Goal: Task Accomplishment & Management: Manage account settings

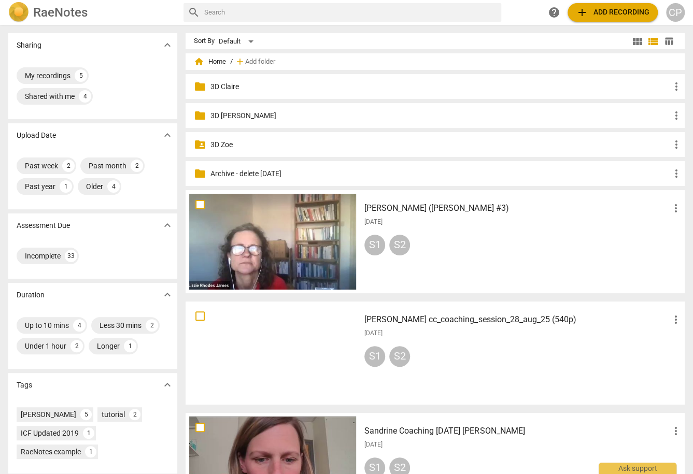
click at [264, 180] on div "folder Archive - delete [DATE] more_vert" at bounding box center [434, 173] width 499 height 25
click at [266, 173] on p "Archive - delete [DATE]" at bounding box center [440, 173] width 460 height 11
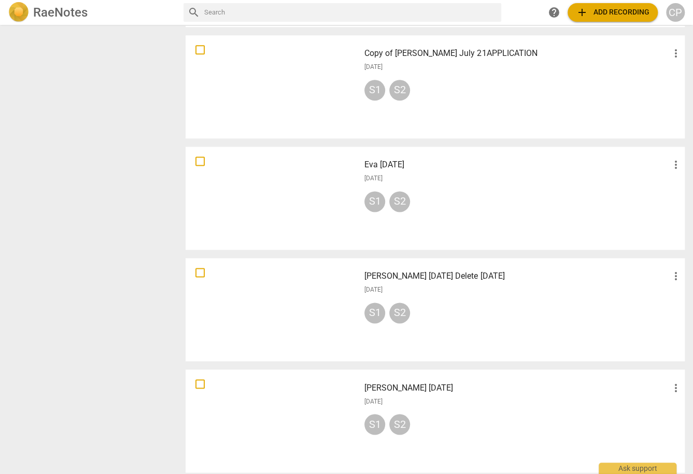
scroll to position [642, 0]
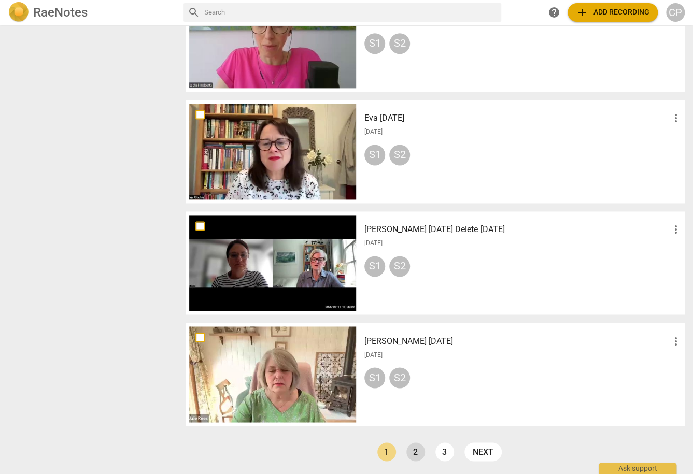
click at [418, 445] on link "2" at bounding box center [415, 451] width 19 height 19
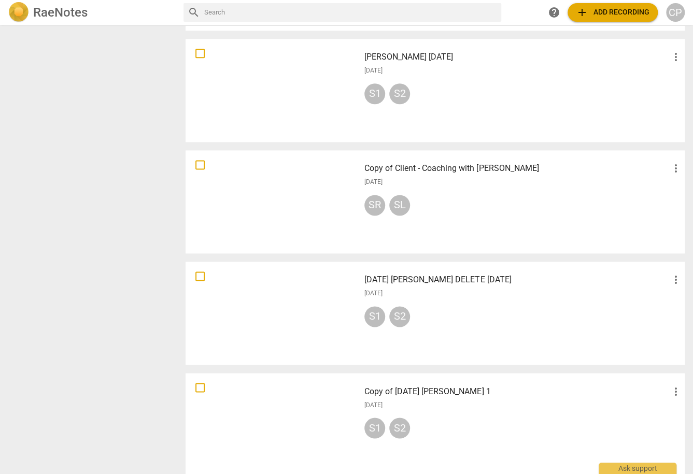
scroll to position [642, 0]
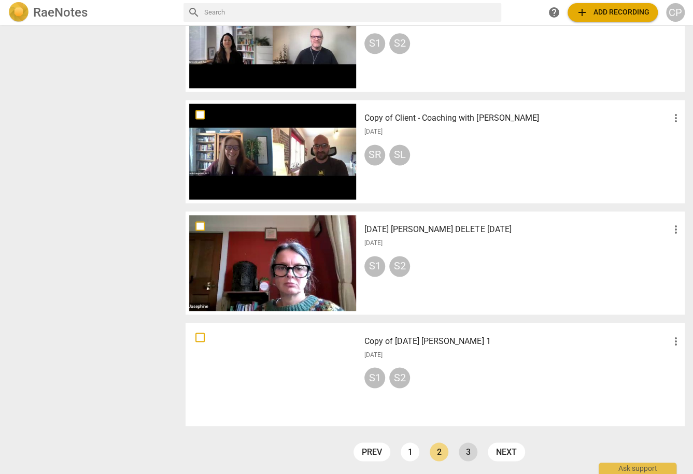
click at [462, 449] on link "3" at bounding box center [468, 451] width 19 height 19
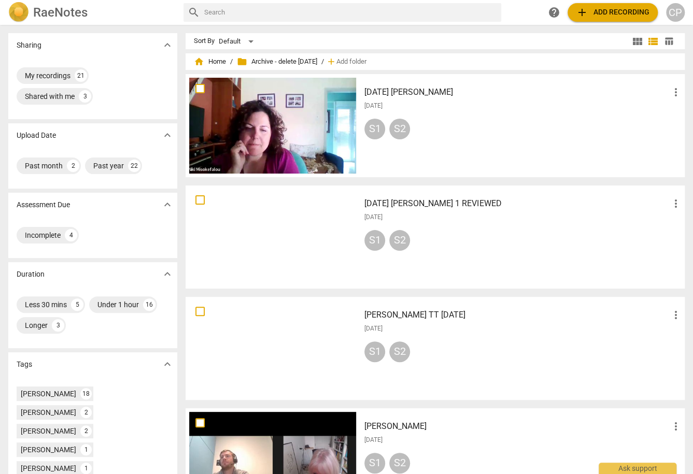
click at [234, 12] on input "text" at bounding box center [350, 12] width 293 height 17
type input "ketriellah"
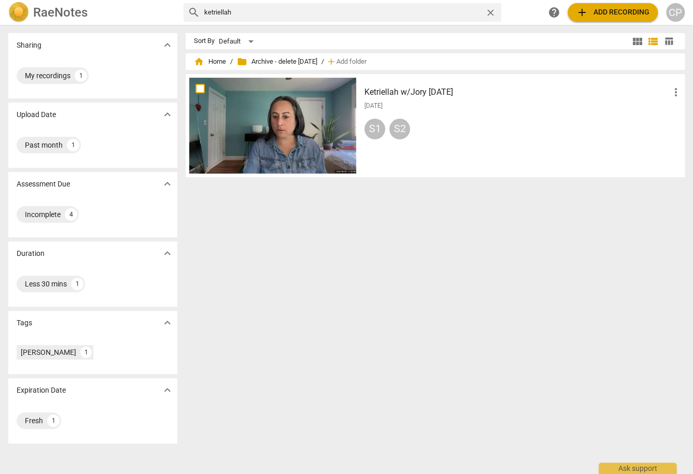
click at [31, 12] on div "RaeNotes" at bounding box center [91, 12] width 167 height 21
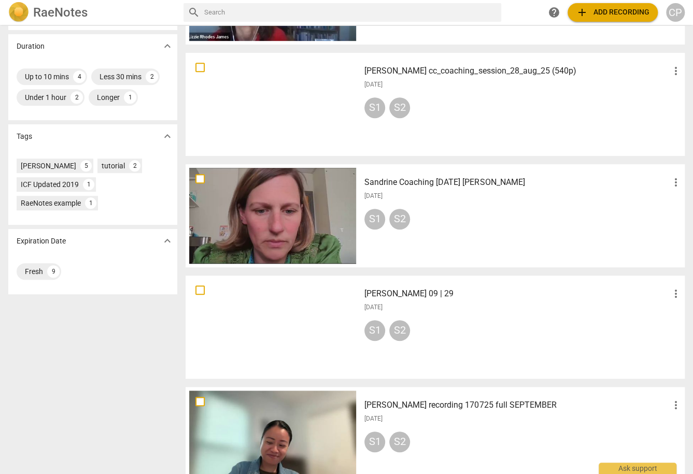
scroll to position [249, 0]
click at [37, 271] on div "Fresh" at bounding box center [34, 271] width 18 height 10
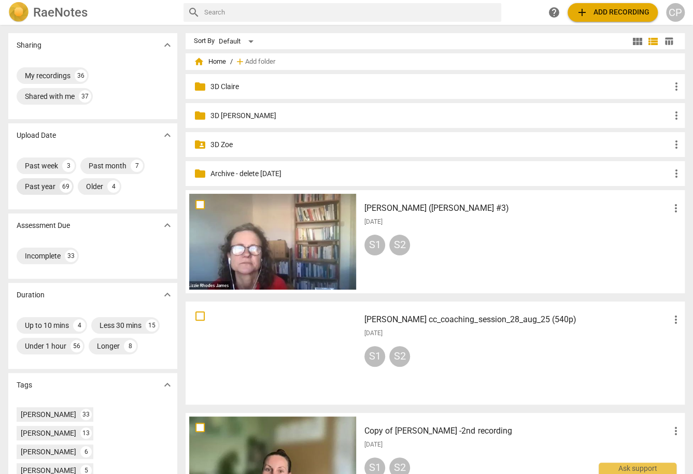
click at [44, 188] on div "Past year" at bounding box center [40, 186] width 31 height 10
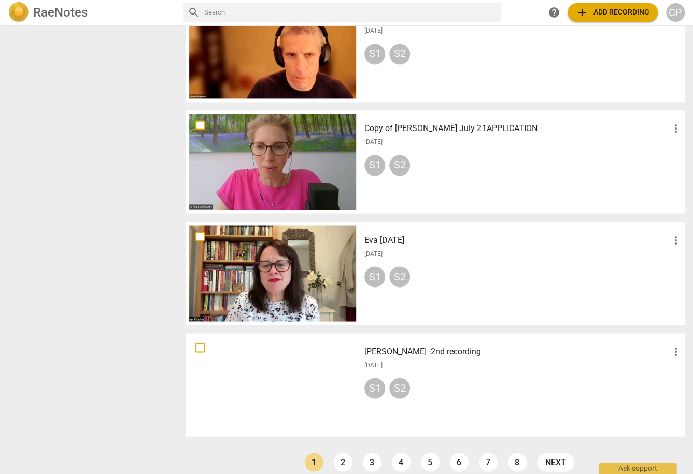
scroll to position [759, 0]
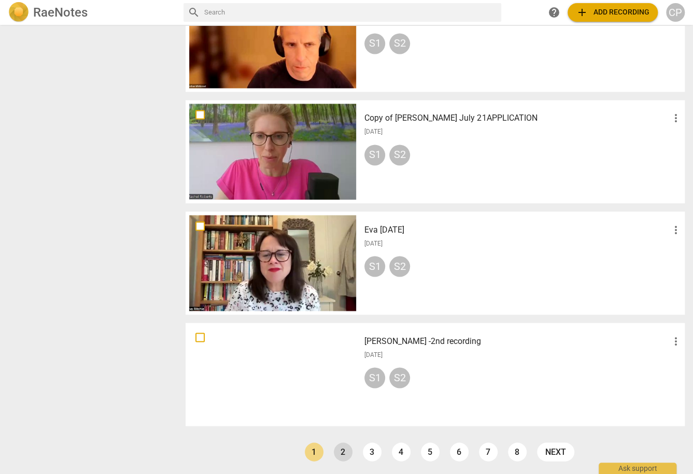
click at [339, 453] on link "2" at bounding box center [343, 451] width 19 height 19
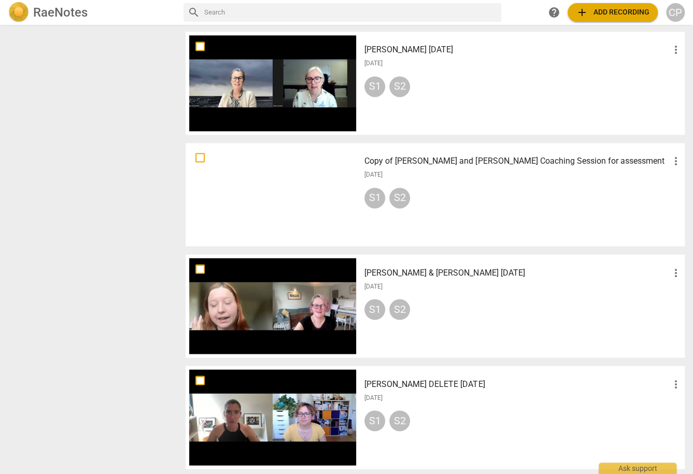
scroll to position [759, 0]
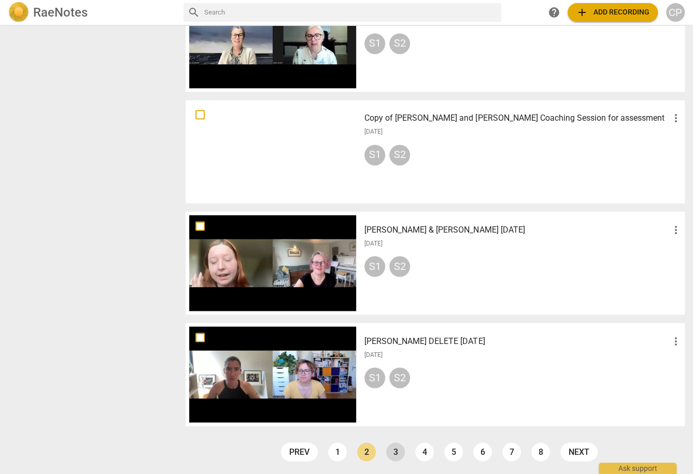
click at [391, 454] on link "3" at bounding box center [395, 451] width 19 height 19
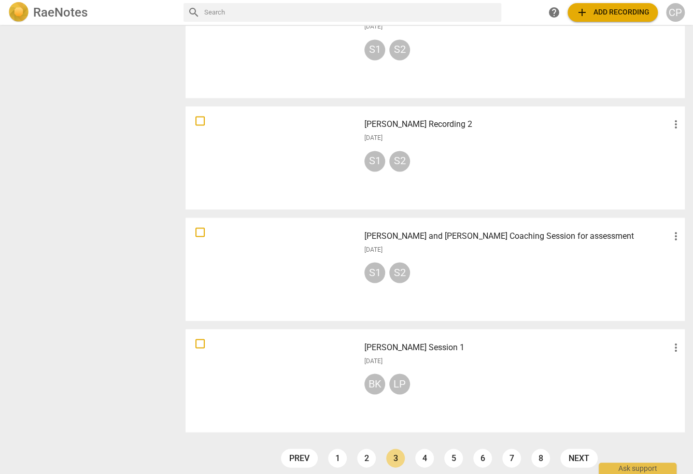
scroll to position [759, 0]
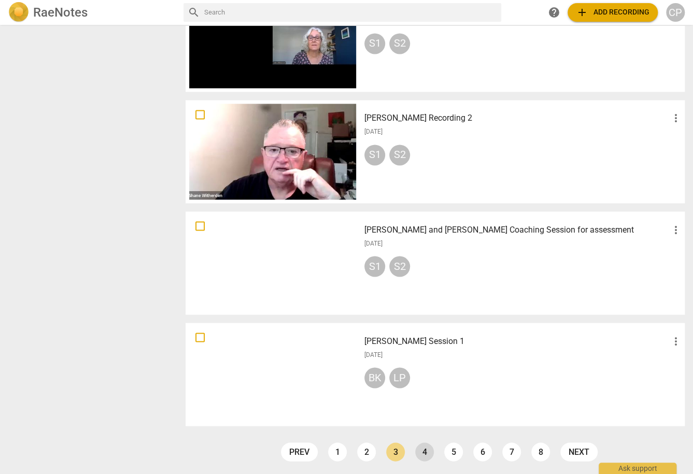
click at [427, 450] on link "4" at bounding box center [424, 451] width 19 height 19
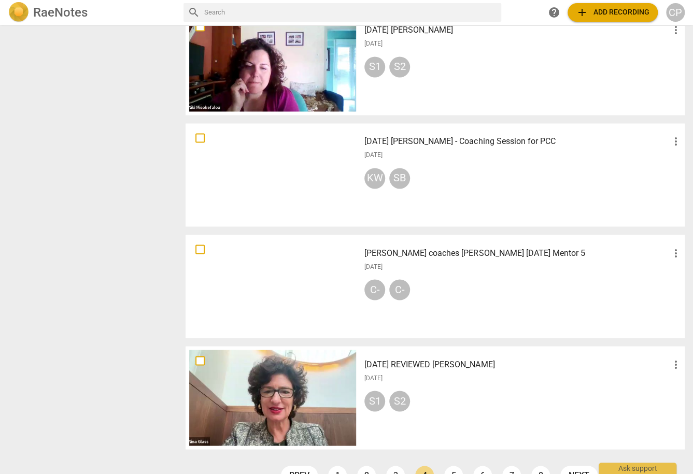
scroll to position [759, 0]
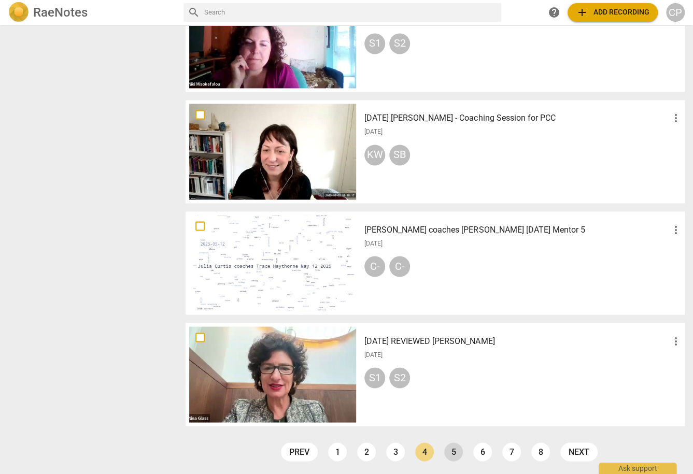
click at [451, 451] on link "5" at bounding box center [453, 451] width 19 height 19
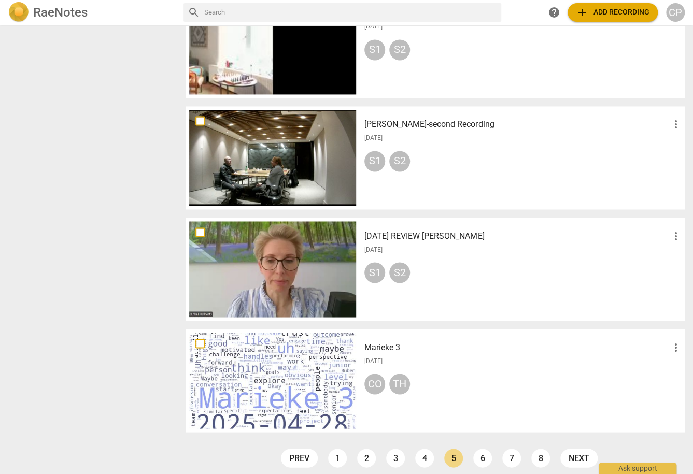
scroll to position [759, 0]
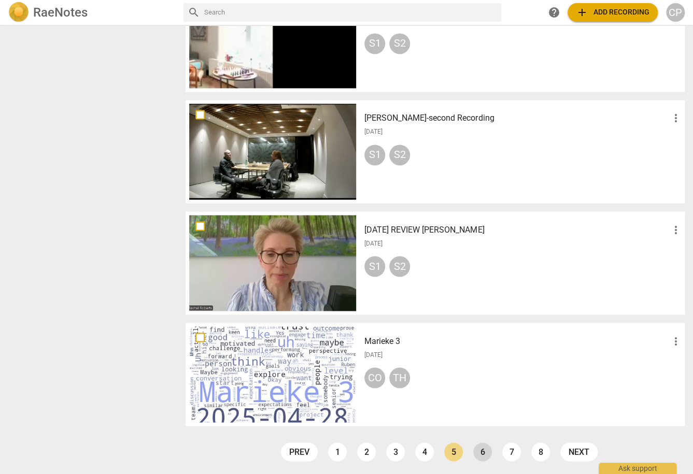
click at [482, 455] on link "6" at bounding box center [482, 451] width 19 height 19
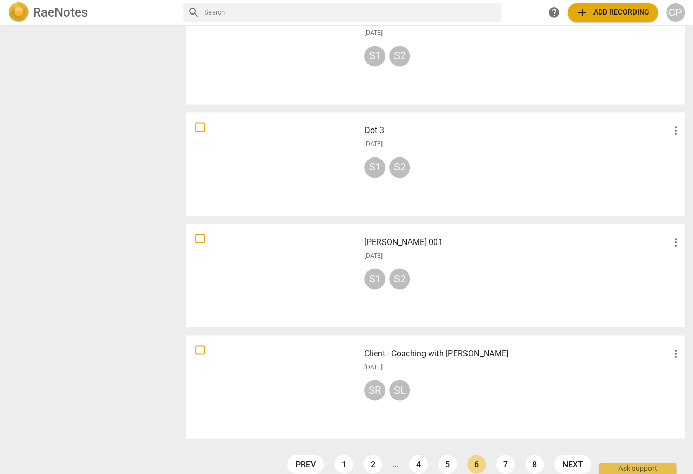
scroll to position [759, 0]
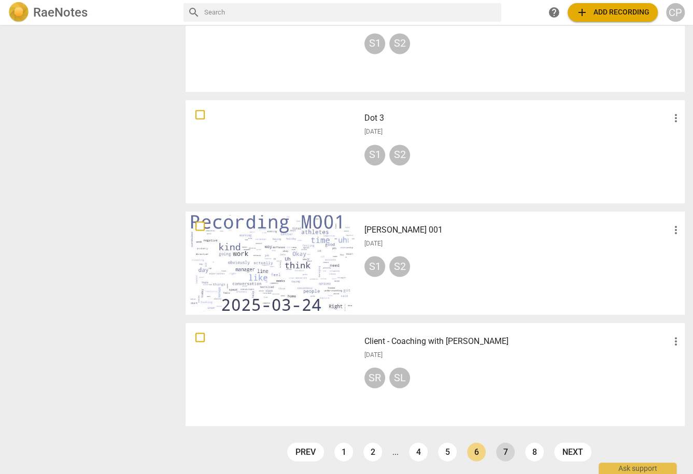
click at [498, 453] on link "7" at bounding box center [505, 451] width 19 height 19
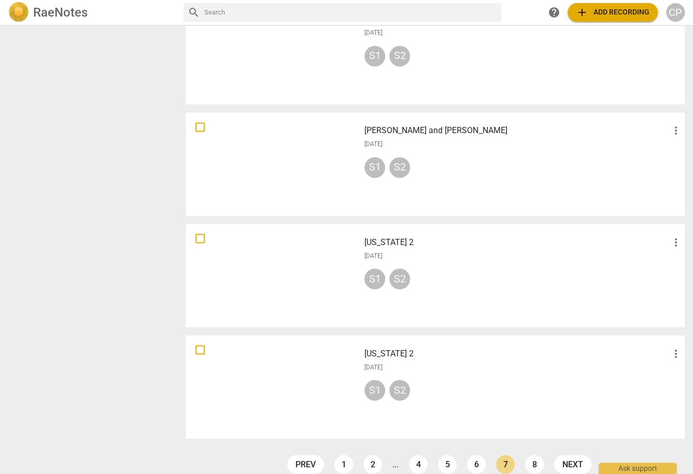
scroll to position [759, 0]
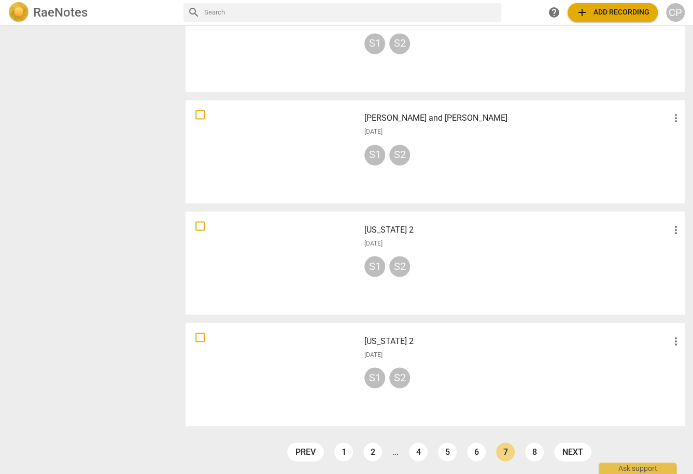
click at [535, 449] on link "8" at bounding box center [534, 451] width 19 height 19
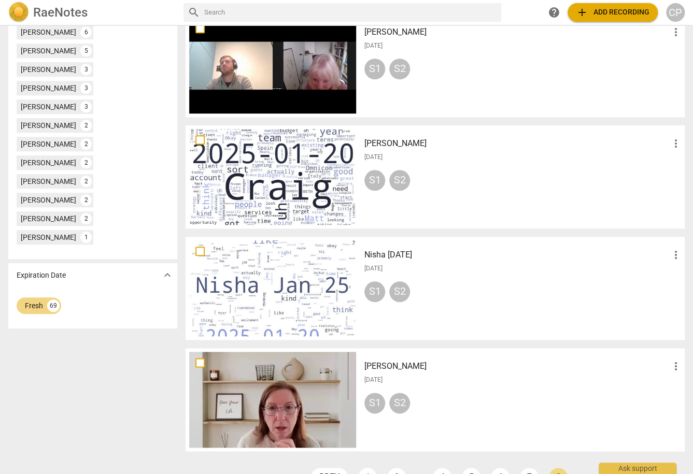
scroll to position [424, 0]
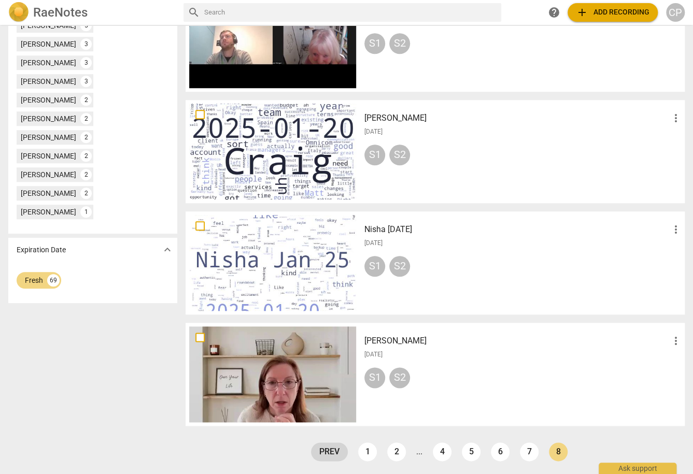
click at [323, 453] on link "prev" at bounding box center [329, 451] width 37 height 19
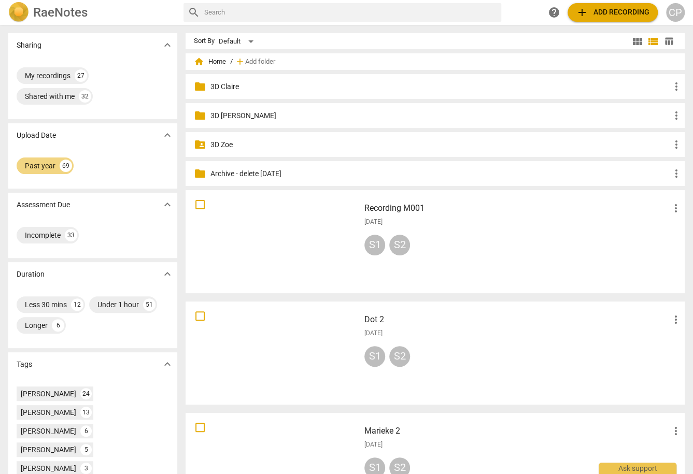
click at [249, 174] on p "Archive - delete [DATE]" at bounding box center [440, 173] width 460 height 11
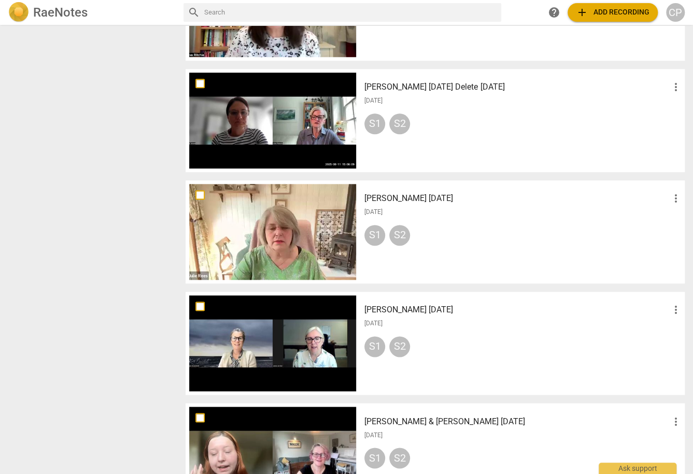
scroll to position [642, 0]
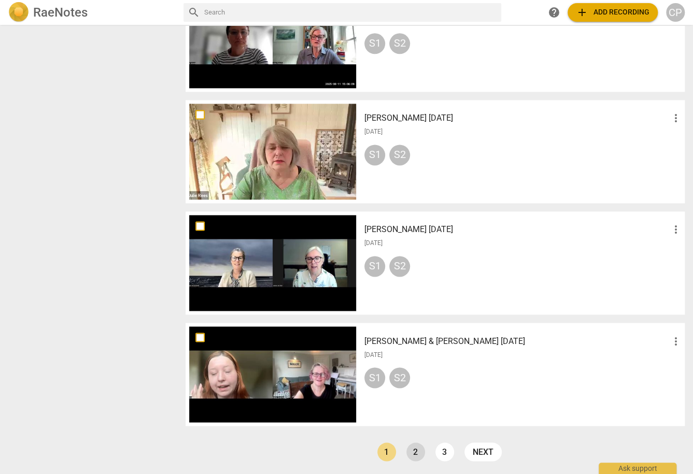
click at [407, 457] on link "2" at bounding box center [415, 451] width 19 height 19
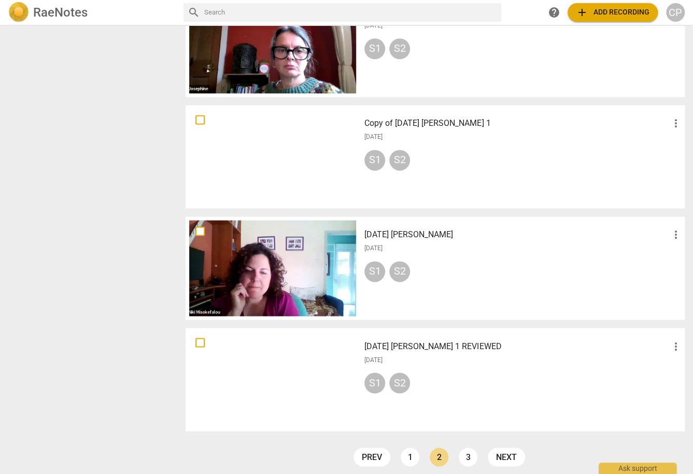
scroll to position [642, 0]
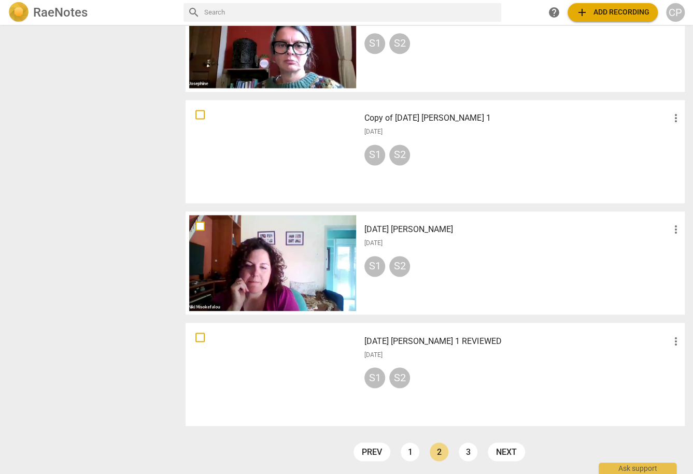
click at [202, 338] on input "checkbox" at bounding box center [200, 337] width 22 height 12
checkbox input "false"
click at [197, 225] on input "checkbox" at bounding box center [200, 226] width 22 height 12
checkbox input "false"
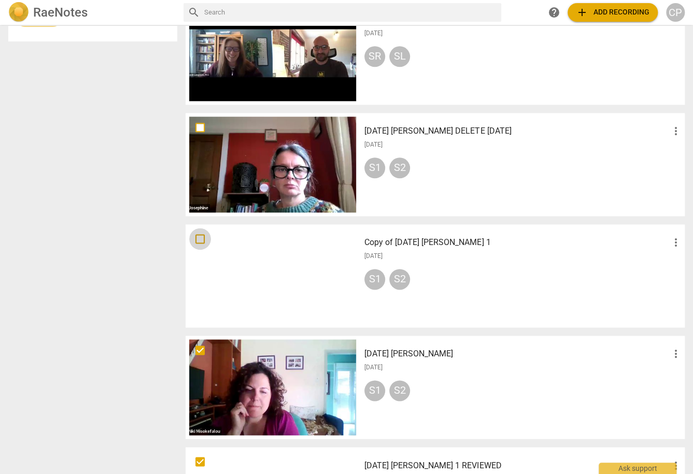
click at [198, 238] on input "checkbox" at bounding box center [200, 239] width 22 height 12
checkbox input "false"
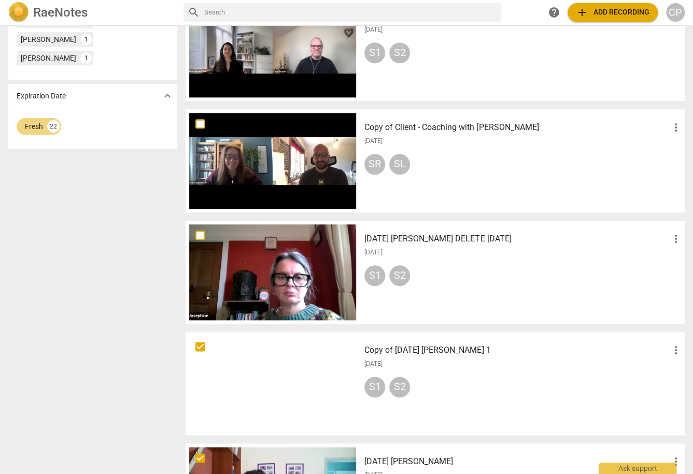
scroll to position [394, 0]
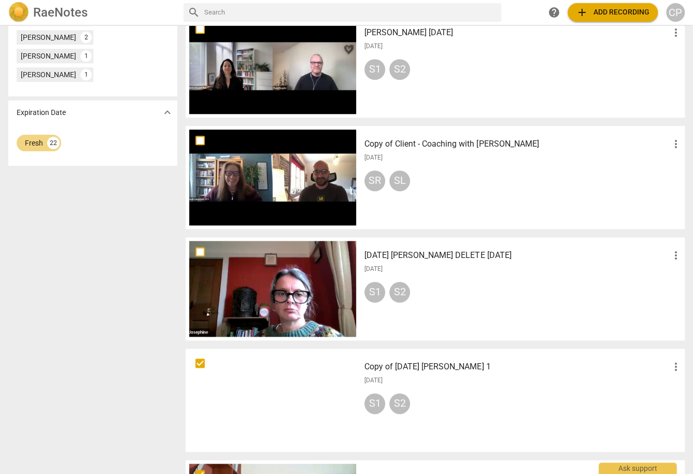
click at [203, 248] on input "checkbox" at bounding box center [200, 252] width 22 height 12
checkbox input "false"
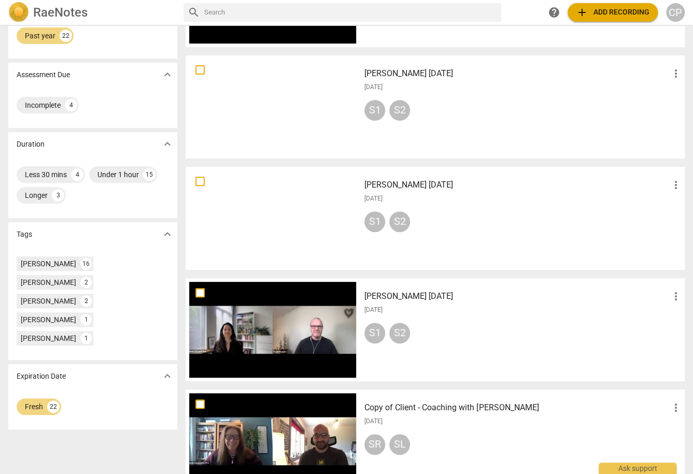
scroll to position [104, 0]
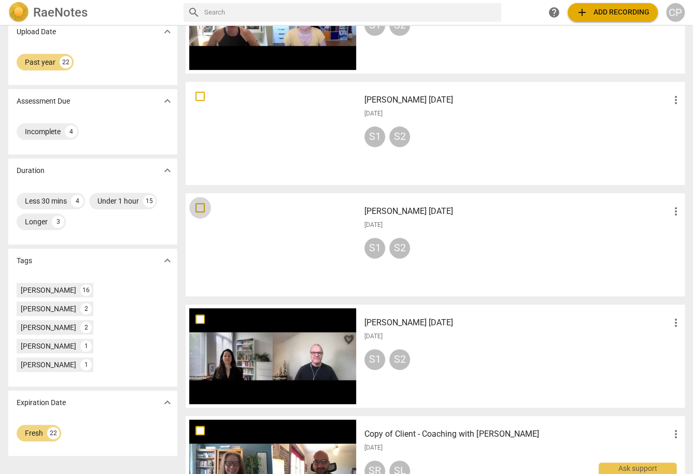
click at [200, 208] on input "checkbox" at bounding box center [200, 208] width 22 height 12
checkbox input "false"
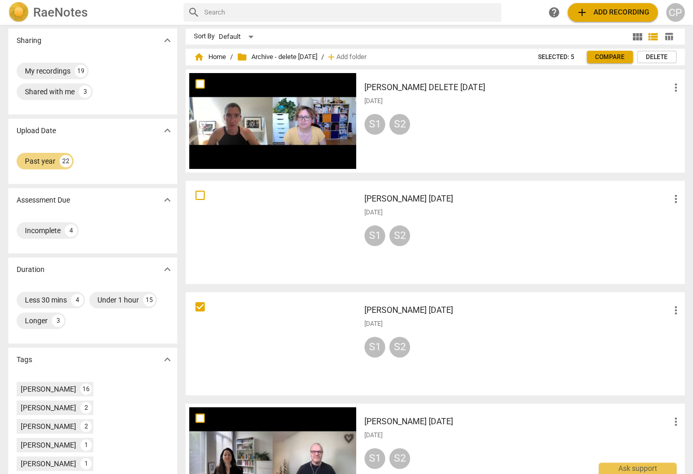
scroll to position [0, 0]
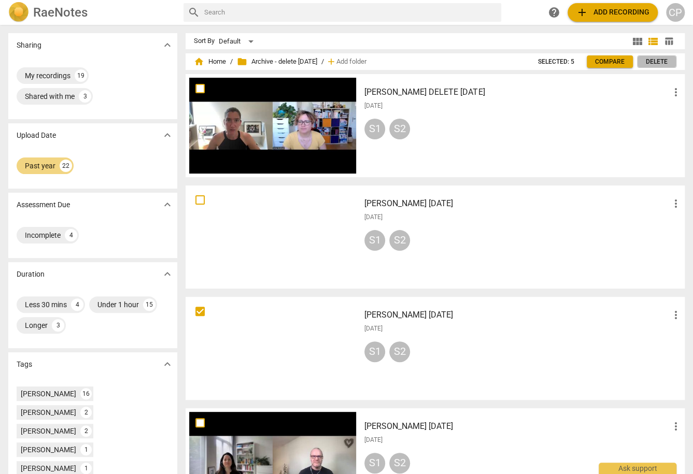
click at [654, 62] on span "Delete" at bounding box center [657, 62] width 22 height 9
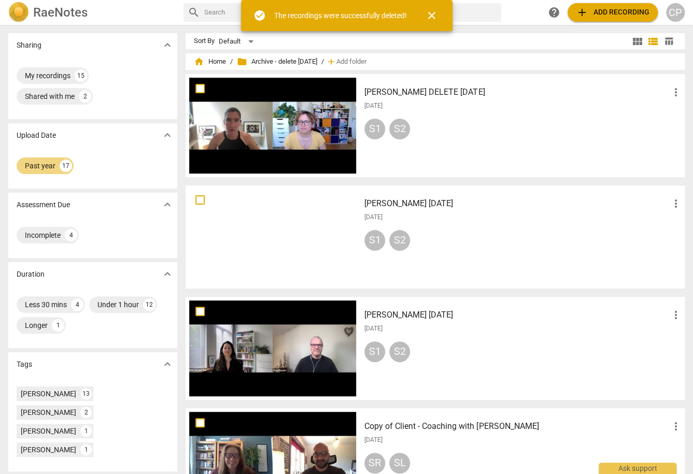
click at [428, 15] on span "close" at bounding box center [431, 15] width 12 height 12
